Goal: Transaction & Acquisition: Purchase product/service

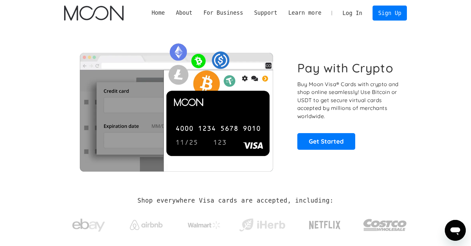
click at [354, 15] on link "Log In" at bounding box center [352, 13] width 31 height 14
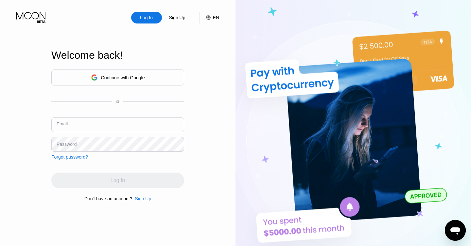
click at [122, 122] on input "text" at bounding box center [117, 125] width 133 height 15
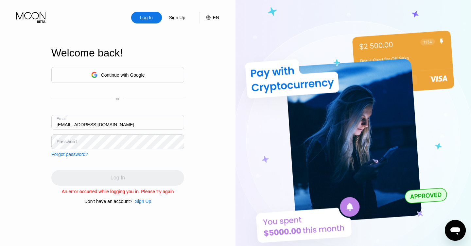
type input "[EMAIL_ADDRESS][DOMAIN_NAME]"
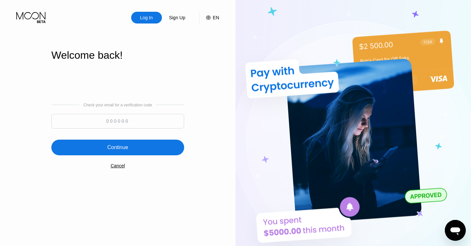
click at [142, 119] on input at bounding box center [117, 121] width 133 height 15
type input "829906"
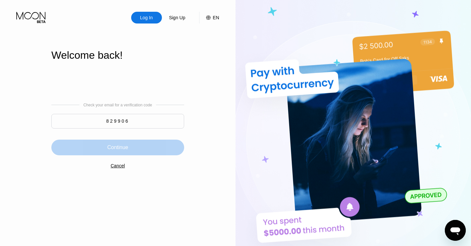
click at [129, 142] on div "Continue" at bounding box center [117, 148] width 133 height 16
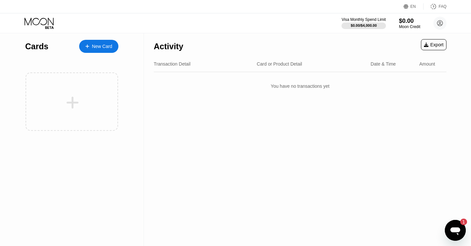
click at [411, 8] on div "EN" at bounding box center [413, 6] width 6 height 5
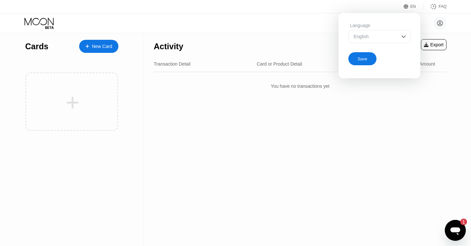
click at [385, 35] on div "English" at bounding box center [374, 36] width 45 height 5
click at [265, 143] on div "Activity Export Transaction Detail Card or Product Detail Date & Time Amount Yo…" at bounding box center [300, 139] width 312 height 213
click at [227, 40] on div "Activity Export" at bounding box center [300, 44] width 292 height 23
click at [99, 45] on div "New Card" at bounding box center [102, 47] width 20 height 6
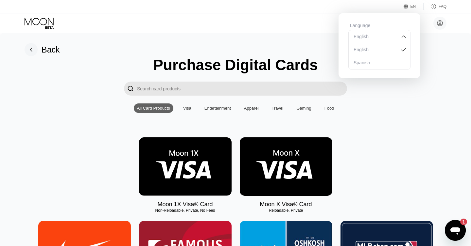
scroll to position [17, 0]
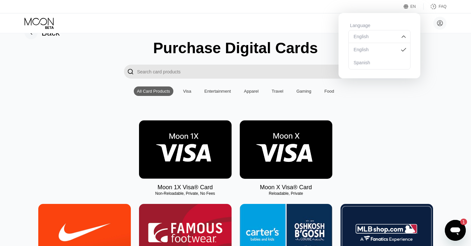
click at [368, 164] on div "Moon 1X Visa® Card Non-Reloadable, Private, No Fees Moon X Visa® Card Reloadabl…" at bounding box center [235, 156] width 451 height 71
click at [182, 194] on div "Non-Reloadable, Private, No Fees" at bounding box center [185, 193] width 92 height 5
click at [187, 149] on img at bounding box center [185, 150] width 92 height 58
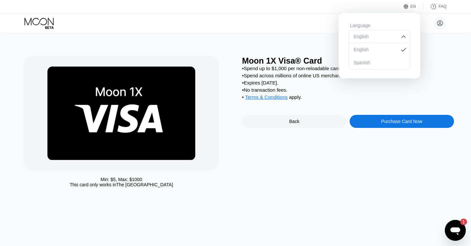
click at [371, 106] on div "Moon 1X Visa® Card • Spend up to $1,000 per non-reloadable card. • Spend across…" at bounding box center [348, 123] width 212 height 135
click at [409, 5] on div "EN" at bounding box center [406, 6] width 7 height 7
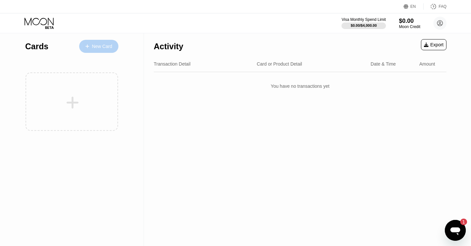
click at [100, 42] on div "New Card" at bounding box center [98, 46] width 39 height 13
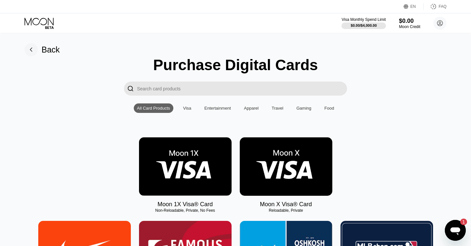
click at [302, 167] on img at bounding box center [286, 167] width 92 height 58
click at [186, 155] on img at bounding box center [185, 167] width 92 height 58
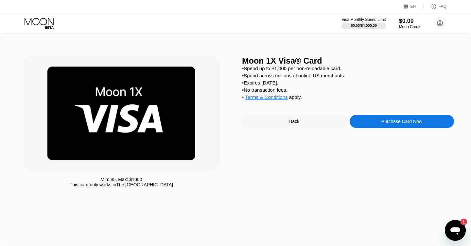
click at [392, 123] on div "Purchase Card Now" at bounding box center [401, 121] width 41 height 5
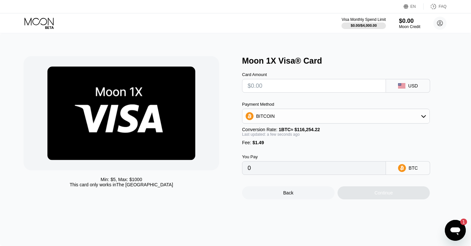
click at [322, 82] on input "text" at bounding box center [313, 85] width 133 height 13
type input "$2"
type input "0.00003003"
type input "$2"
click at [308, 112] on div "BITCOIN" at bounding box center [335, 116] width 187 height 13
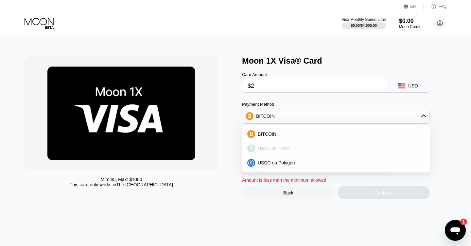
click at [289, 144] on div "USDT on TRON" at bounding box center [336, 148] width 184 height 13
type input "3.53"
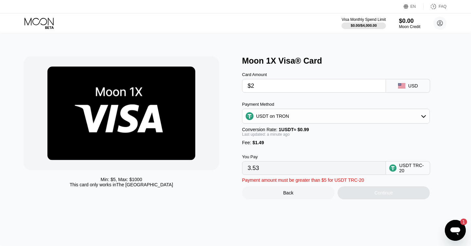
click at [288, 86] on input "$2" at bounding box center [313, 85] width 133 height 13
type input "$20"
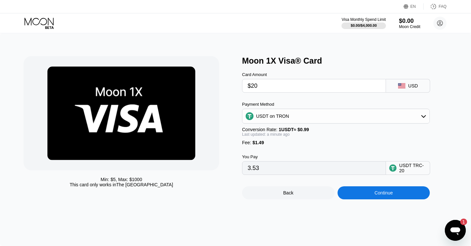
type input "21.71"
type input "$20.5"
type input "22.21"
click at [283, 88] on input "$20.5" at bounding box center [313, 85] width 133 height 13
type input "$20."
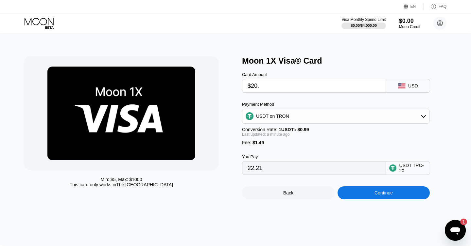
type input "21.71"
type input "$2"
type input "3.53"
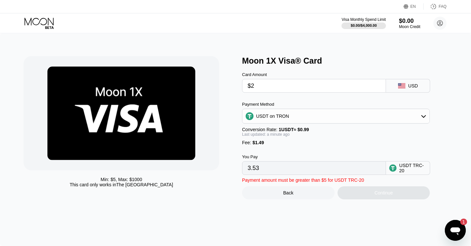
type input "$20"
type input "21.71"
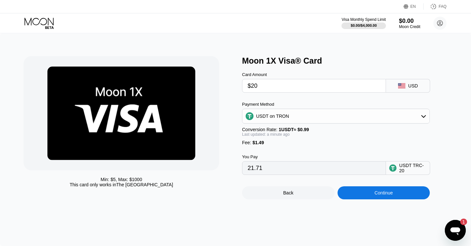
type input "$200"
type input "203.53"
type input "$20"
type input "21.71"
type input "$2"
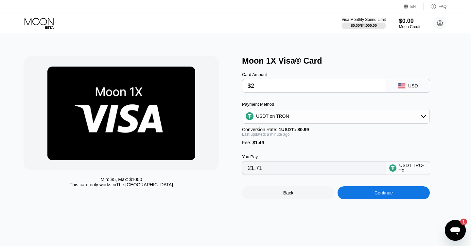
type input "3.53"
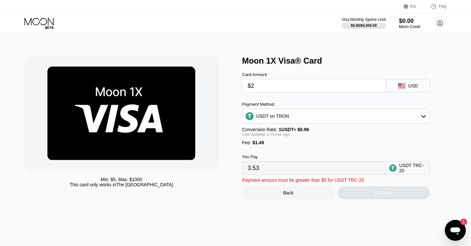
type input "$20"
type input "21.71"
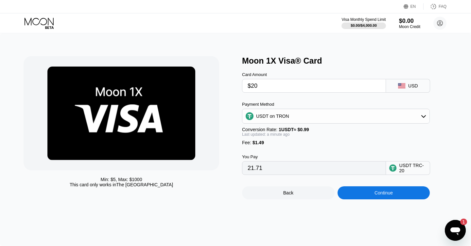
type input "$2"
type input "3.53"
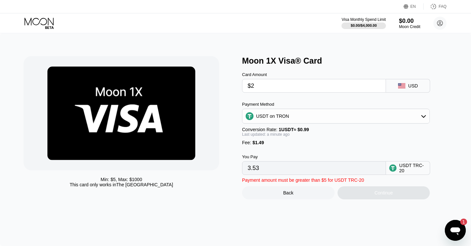
type input "$21"
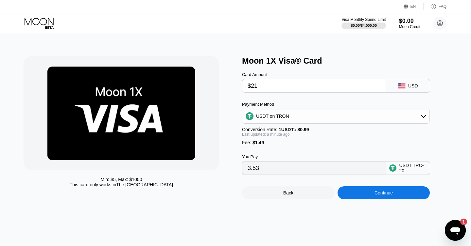
type input "22.72"
type input "$21"
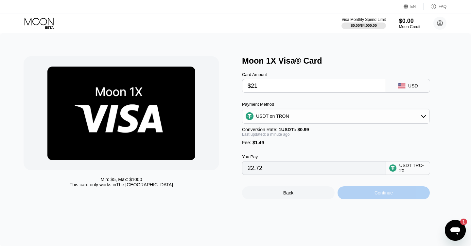
click at [371, 196] on div "Continue" at bounding box center [383, 193] width 92 height 13
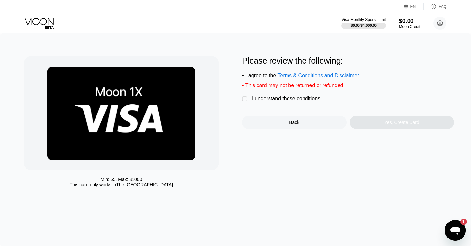
click at [242, 100] on div "" at bounding box center [245, 99] width 7 height 7
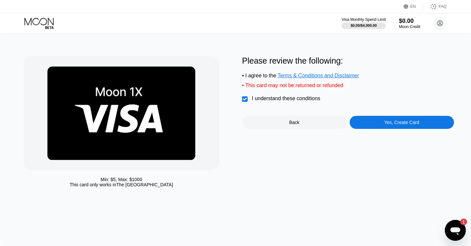
click at [393, 125] on div "Yes, Create Card" at bounding box center [401, 122] width 35 height 5
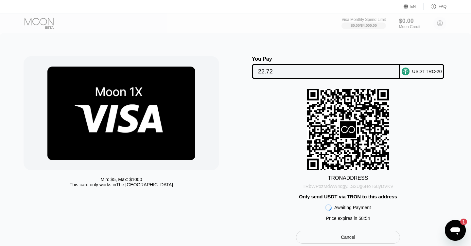
click at [342, 189] on div "TRbWPozMdwW4qgy...S2Ug6HoT6uyDVKV" at bounding box center [347, 186] width 91 height 5
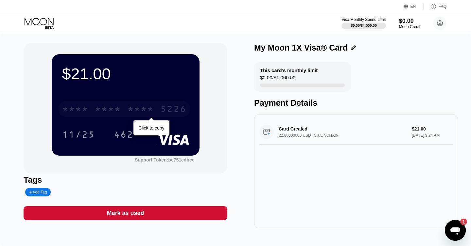
click at [98, 111] on div "* * * *" at bounding box center [108, 110] width 26 height 10
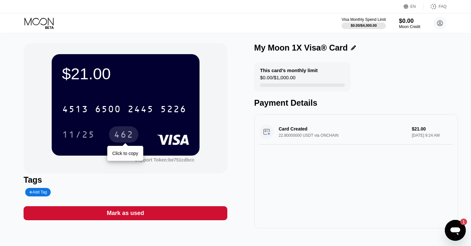
click at [117, 135] on div "462" at bounding box center [124, 135] width 20 height 10
click at [302, 70] on div "This card’s monthly limit" at bounding box center [289, 71] width 58 height 6
click at [46, 25] on icon at bounding box center [40, 23] width 30 height 11
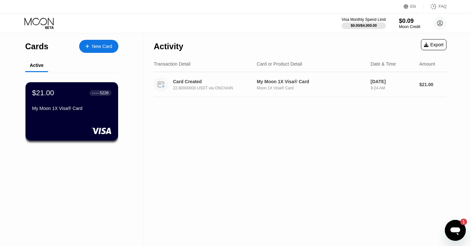
click at [186, 86] on div "Card Created 22.80000000 USDT via ONCHAIN" at bounding box center [217, 84] width 88 height 11
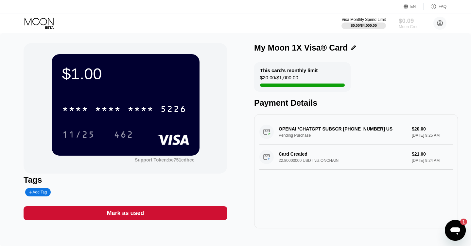
click at [412, 23] on div "$0.09" at bounding box center [409, 20] width 22 height 7
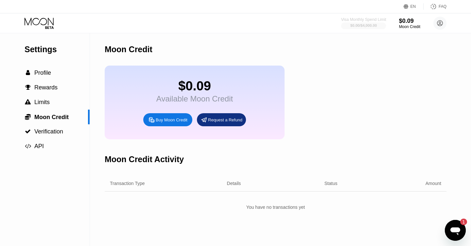
click at [371, 25] on div "$0.00 / $4,000.00" at bounding box center [363, 26] width 26 height 4
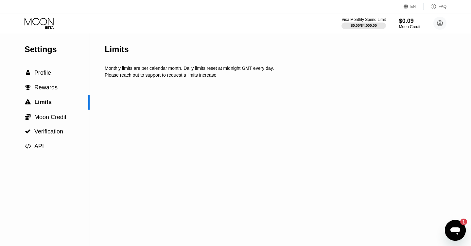
click at [395, 26] on div "Visa Monthly Spend Limit $0.00 / $4,000.00 $0.09 Moon Credit [EMAIL_ADDRESS][DO…" at bounding box center [393, 23] width 105 height 13
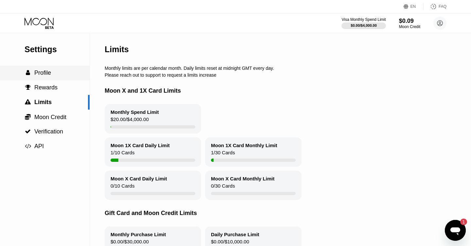
click at [68, 77] on div " Profile" at bounding box center [45, 73] width 90 height 15
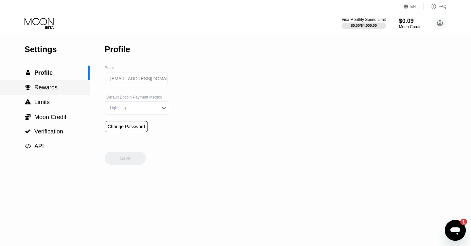
click at [67, 86] on div " Rewards" at bounding box center [45, 87] width 90 height 7
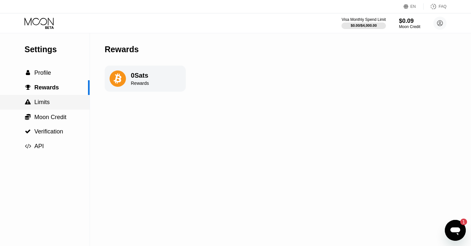
click at [67, 97] on div " Limits" at bounding box center [45, 102] width 90 height 15
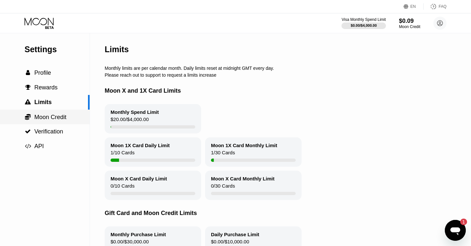
click at [68, 115] on div " Moon Credit" at bounding box center [45, 117] width 90 height 7
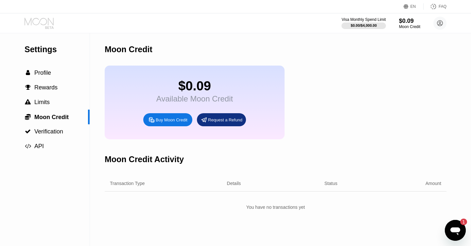
click at [42, 28] on icon at bounding box center [40, 23] width 30 height 11
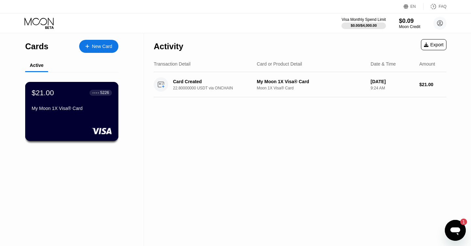
click at [77, 109] on div "My Moon 1X Visa® Card" at bounding box center [72, 108] width 80 height 5
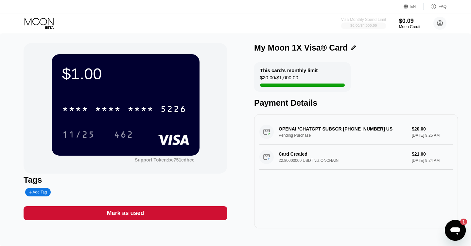
click at [367, 24] on div "$0.00 / $4,000.00" at bounding box center [363, 26] width 26 height 4
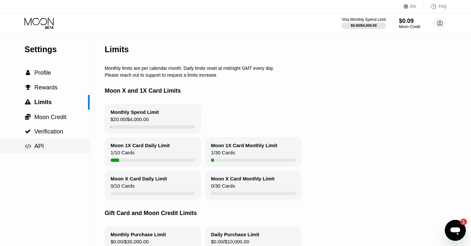
click at [57, 150] on div " API" at bounding box center [45, 146] width 90 height 15
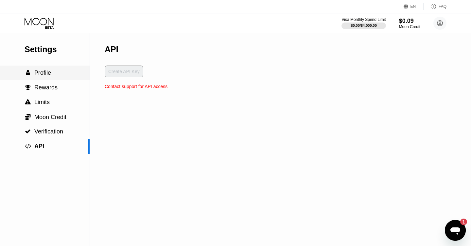
click at [58, 75] on div " Profile" at bounding box center [45, 73] width 90 height 7
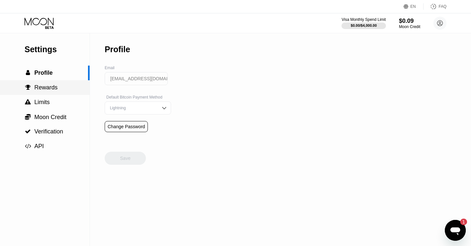
click at [59, 86] on div " Rewards" at bounding box center [45, 87] width 90 height 7
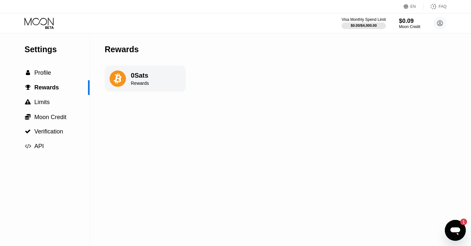
click at [50, 31] on div "Visa Monthly Spend Limit $0.00 / $4,000.00 $0.09 Moon Credit [EMAIL_ADDRESS][DO…" at bounding box center [235, 23] width 471 height 20
click at [49, 29] on div "Visa Monthly Spend Limit $0.00 / $4,000.00 $0.09 Moon Credit [EMAIL_ADDRESS][DO…" at bounding box center [235, 23] width 471 height 20
click at [47, 27] on icon at bounding box center [40, 23] width 30 height 11
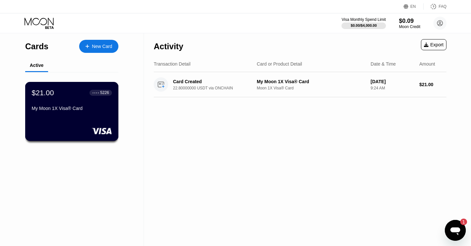
click at [75, 129] on div at bounding box center [72, 131] width 80 height 7
click at [101, 105] on div "$21.00 ● ● ● ● 5226 My Moon 1X Visa® Card" at bounding box center [72, 101] width 80 height 25
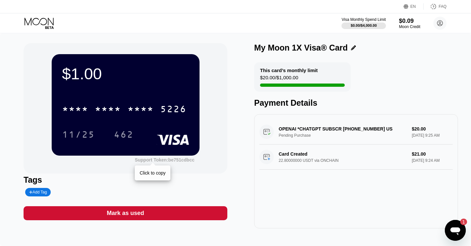
click at [180, 161] on div "Support Token: be751cdbcc" at bounding box center [165, 159] width 60 height 5
click at [409, 24] on div "$0.09" at bounding box center [409, 20] width 22 height 7
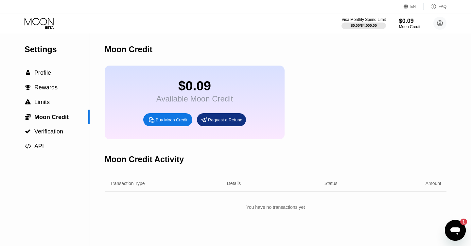
click at [46, 25] on icon at bounding box center [40, 23] width 30 height 11
